Goal: Understand process/instructions: Learn about a topic

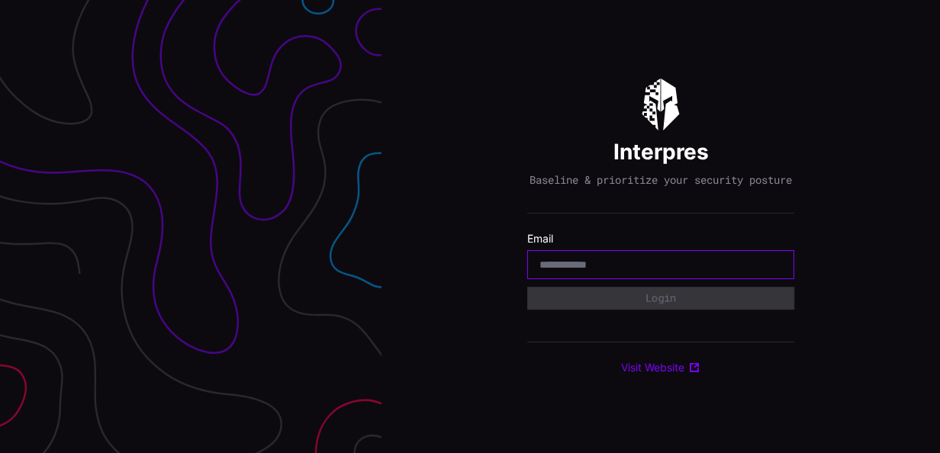
click at [575, 264] on input "email" at bounding box center [661, 265] width 243 height 14
type input "**********"
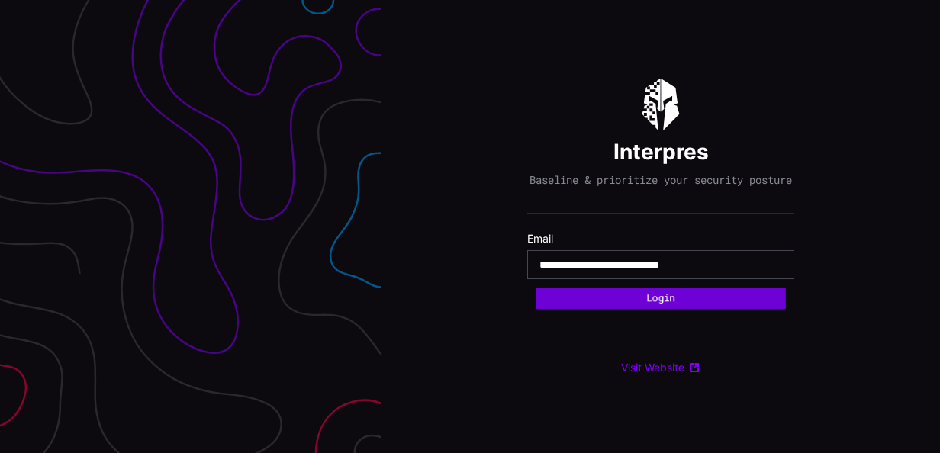
click at [605, 305] on button "Login" at bounding box center [661, 298] width 250 height 21
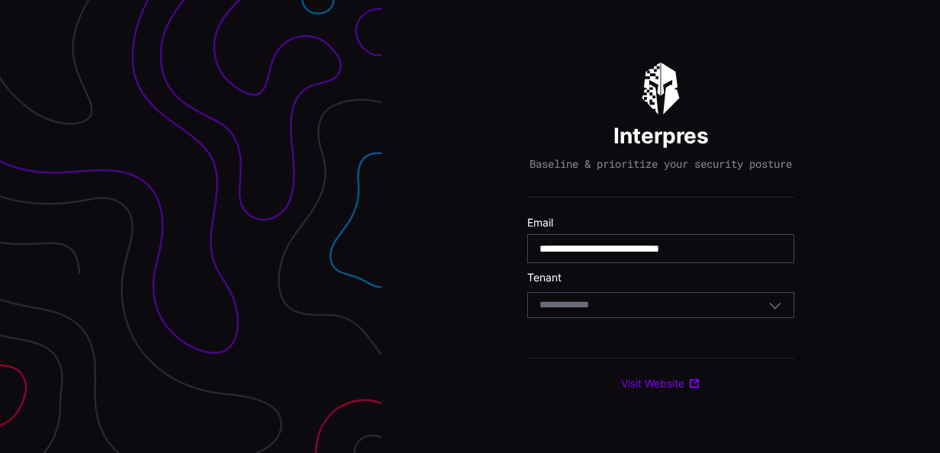
click at [604, 311] on input at bounding box center [579, 305] width 79 height 13
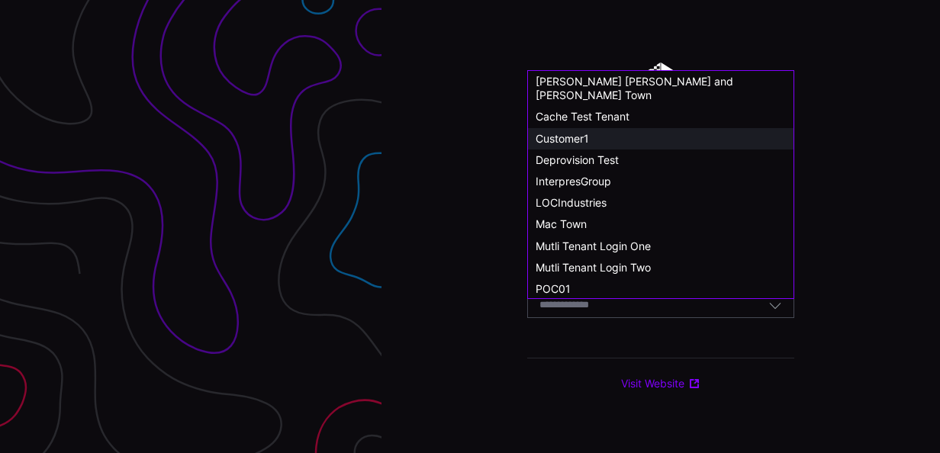
click at [571, 132] on span "Customer1" at bounding box center [562, 138] width 53 height 13
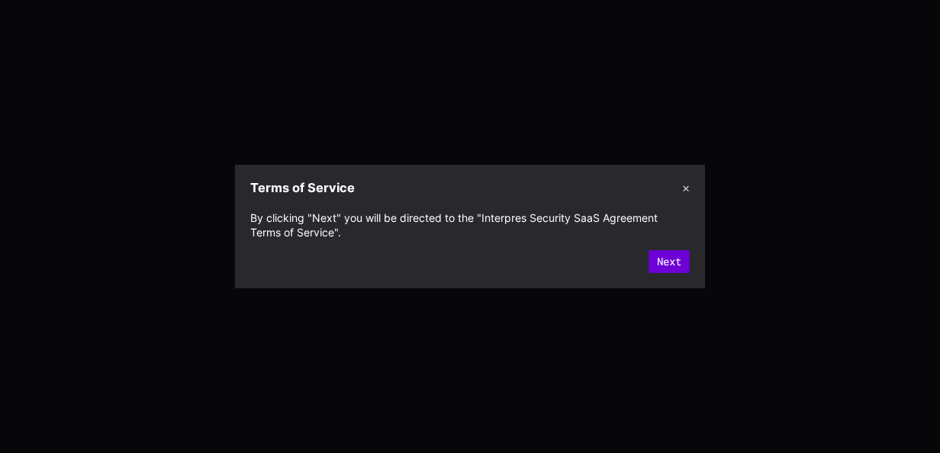
click at [669, 261] on button "Next" at bounding box center [669, 261] width 41 height 23
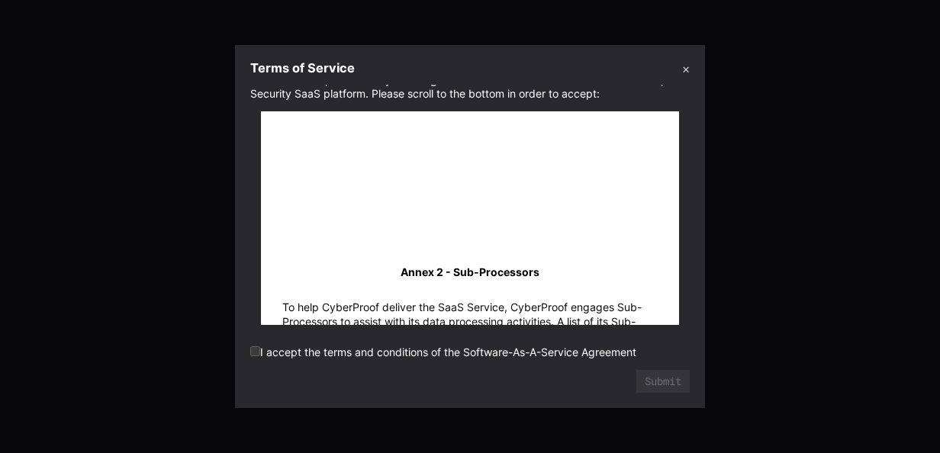
scroll to position [32570, 0]
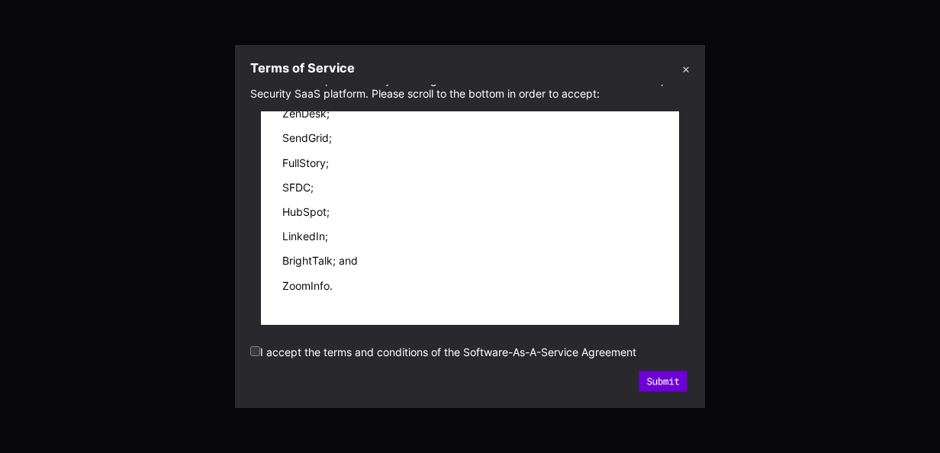
click at [655, 380] on button "Submit" at bounding box center [663, 382] width 48 height 21
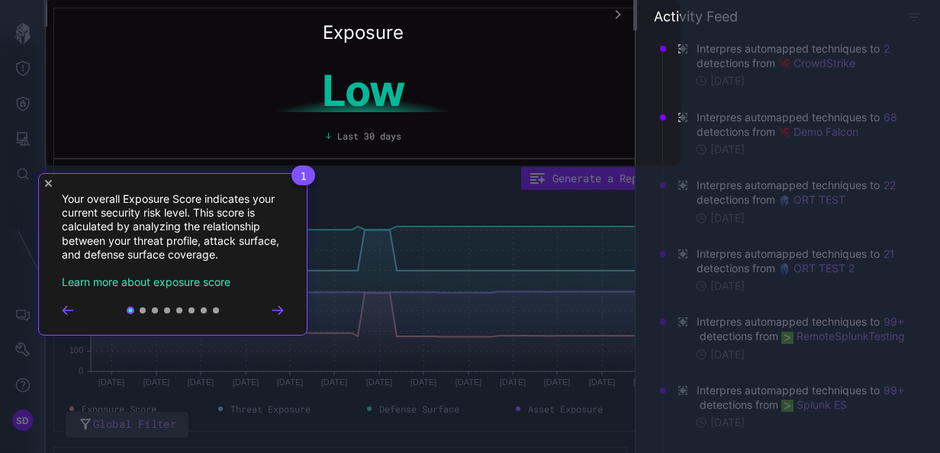
click at [276, 312] on icon "Go to next step" at bounding box center [278, 310] width 12 height 9
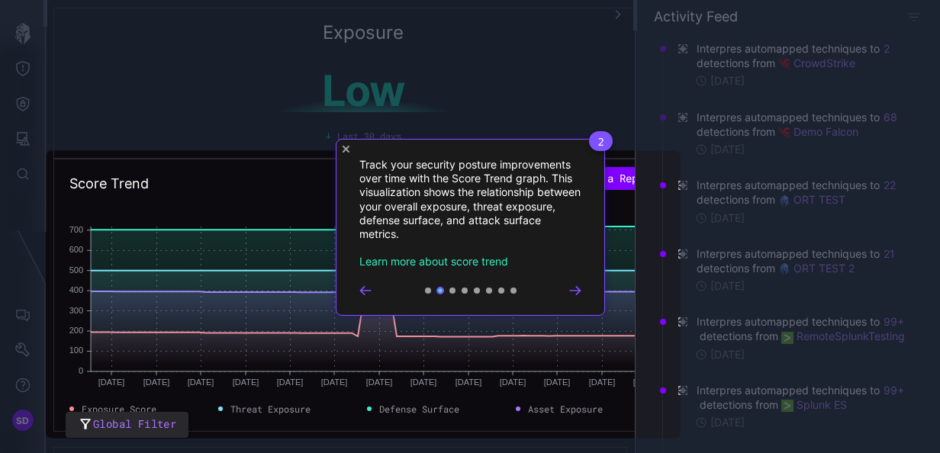
click at [578, 291] on icon "Go to next step" at bounding box center [575, 290] width 12 height 9
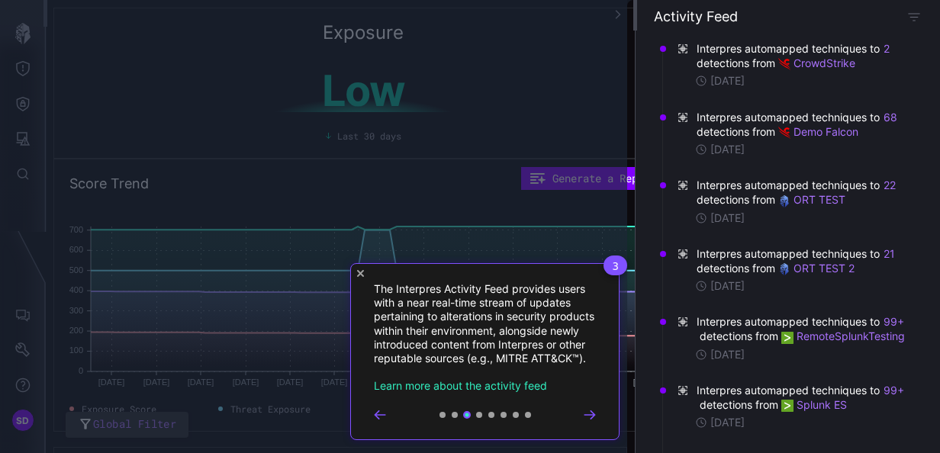
click at [588, 420] on icon "Go to next step" at bounding box center [590, 415] width 12 height 9
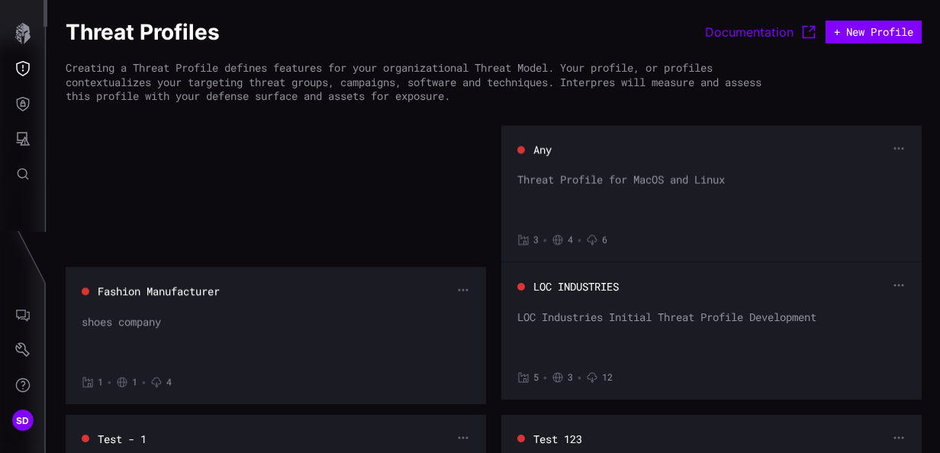
scroll to position [407, 0]
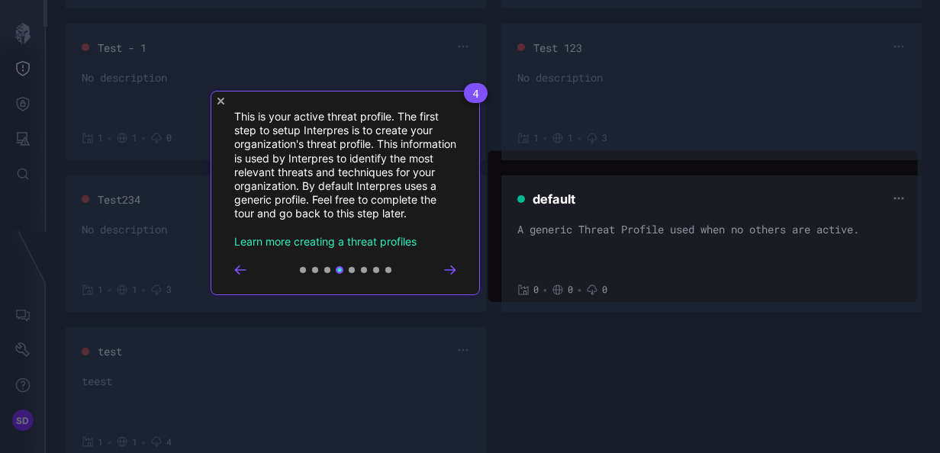
click at [449, 270] on icon "Go to next step" at bounding box center [450, 270] width 10 height 8
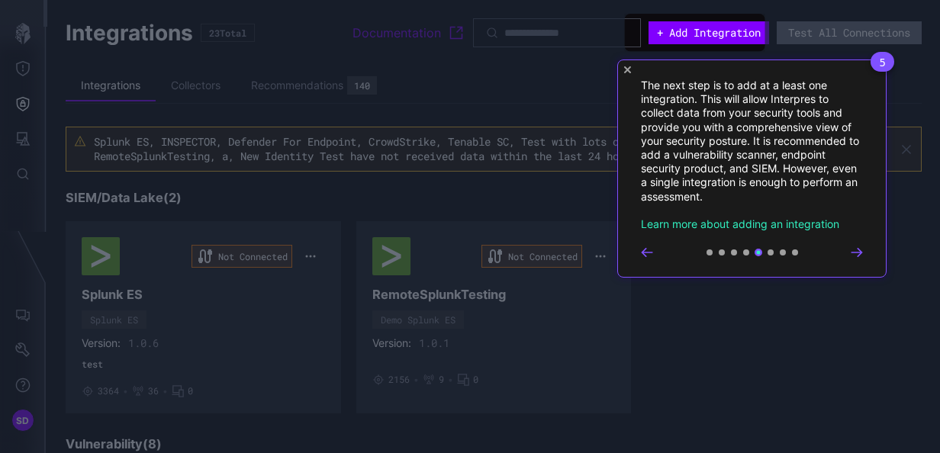
click at [852, 244] on div "5 The next step is to add at a least one integration. This will allow Interpres…" at bounding box center [751, 169] width 269 height 218
click at [862, 250] on icon "Go to next step" at bounding box center [857, 252] width 12 height 9
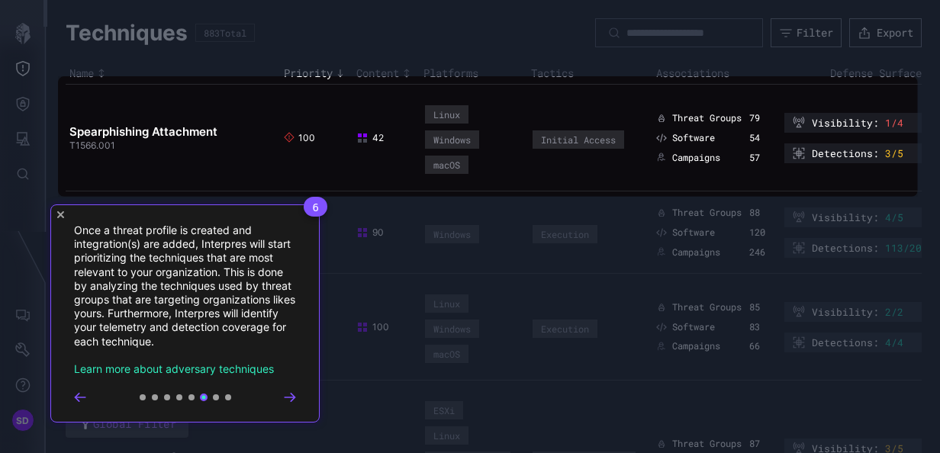
click at [283, 395] on div at bounding box center [185, 397] width 222 height 12
click at [292, 395] on icon "Go to next step" at bounding box center [290, 397] width 12 height 9
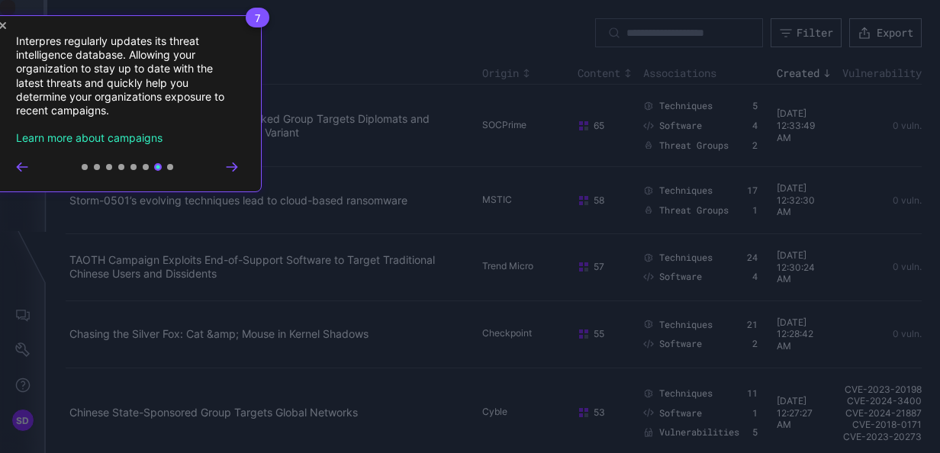
click at [233, 165] on icon "Go to next step" at bounding box center [232, 167] width 12 height 9
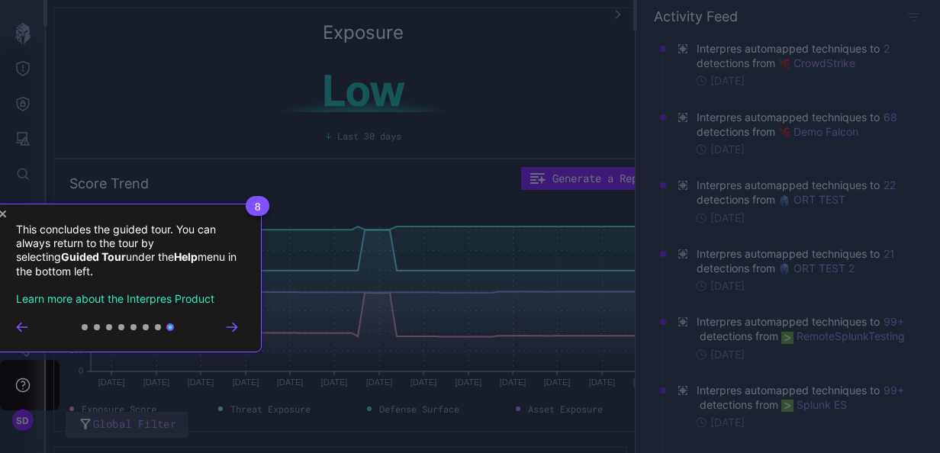
click at [5, 214] on icon "Close Tour" at bounding box center [2, 214] width 7 height 7
